Goal: Task Accomplishment & Management: Use online tool/utility

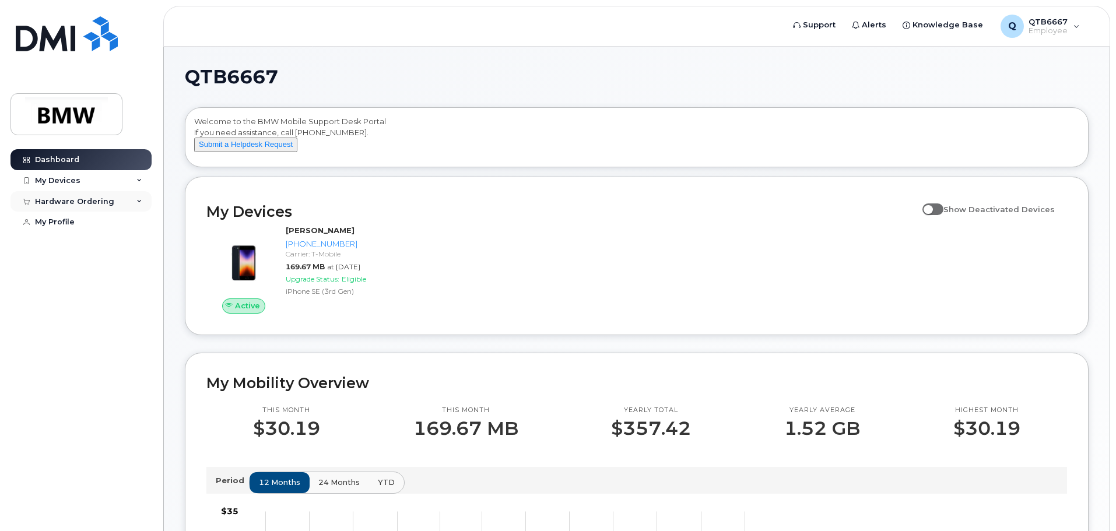
click at [134, 199] on div "Hardware Ordering" at bounding box center [80, 201] width 141 height 21
click at [64, 224] on div "New Order" at bounding box center [62, 223] width 44 height 10
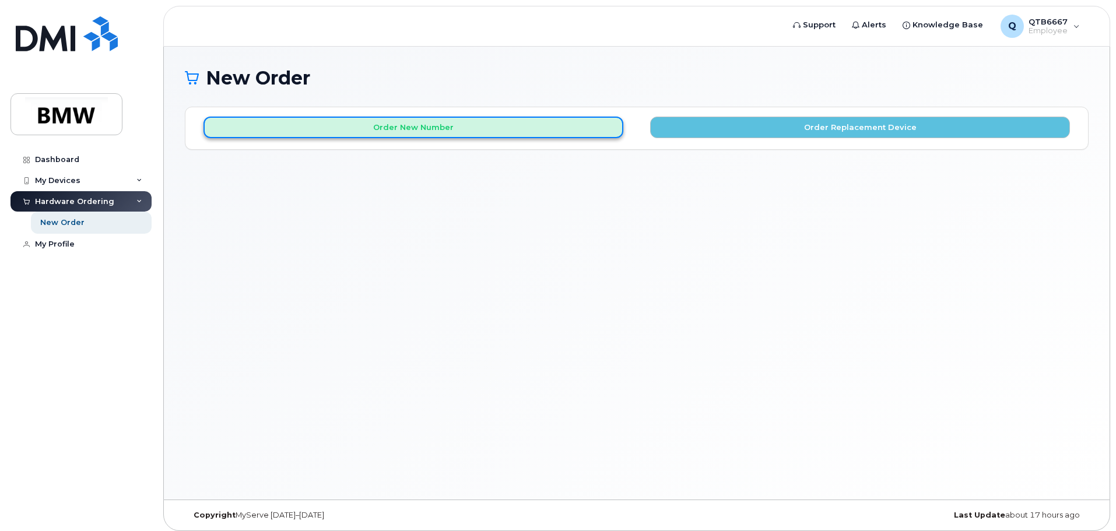
click at [513, 129] on button "Order New Number" at bounding box center [414, 128] width 420 height 22
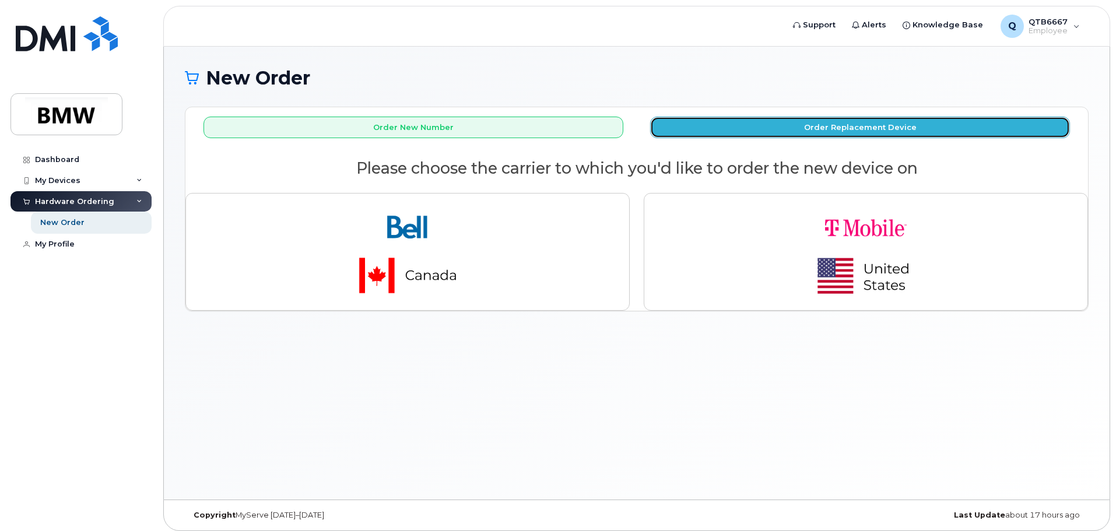
click at [817, 121] on button "Order Replacement Device" at bounding box center [860, 128] width 420 height 22
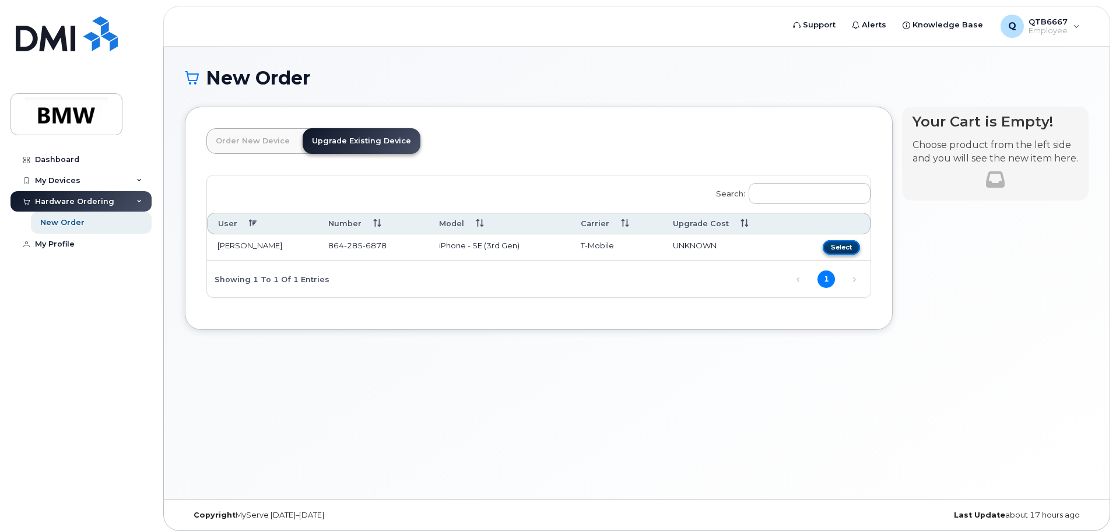
click at [841, 244] on button "Select" at bounding box center [841, 247] width 37 height 15
